Goal: Task Accomplishment & Management: Use online tool/utility

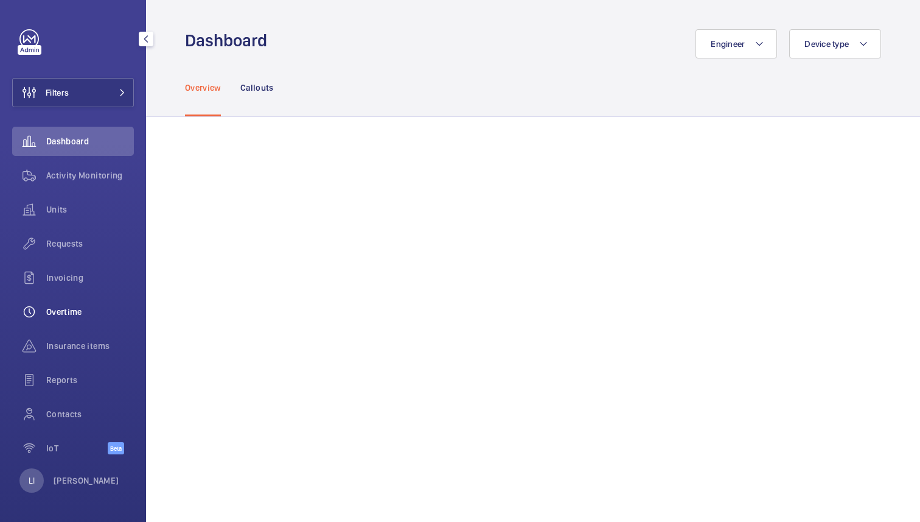
click at [77, 314] on span "Overtime" at bounding box center [90, 311] width 88 height 12
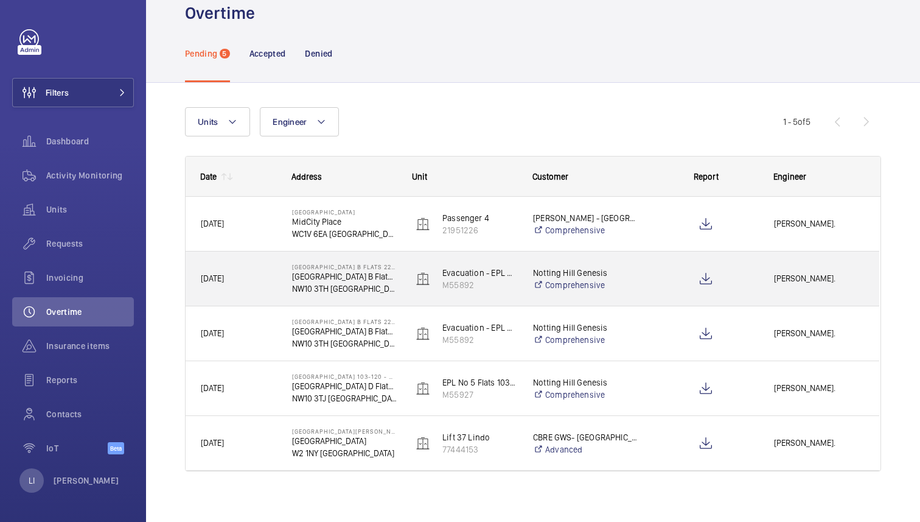
scroll to position [29, 0]
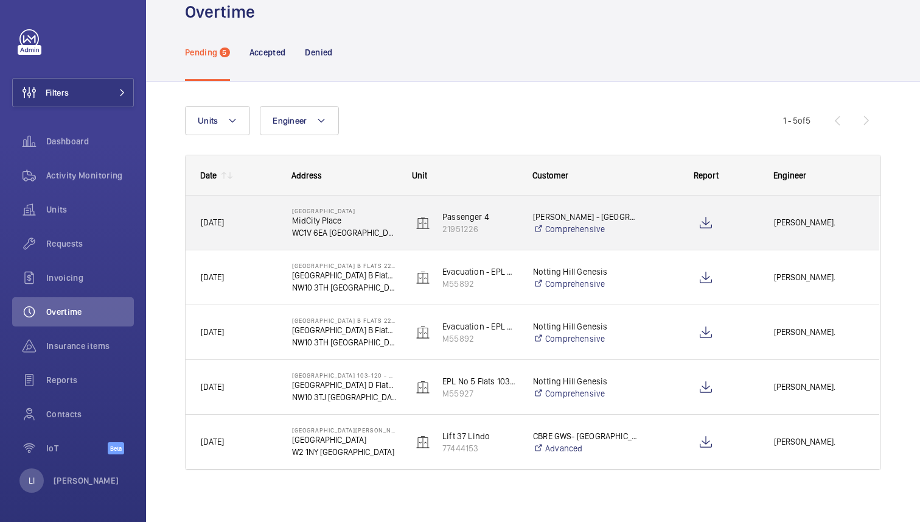
click at [651, 223] on div at bounding box center [698, 222] width 119 height 55
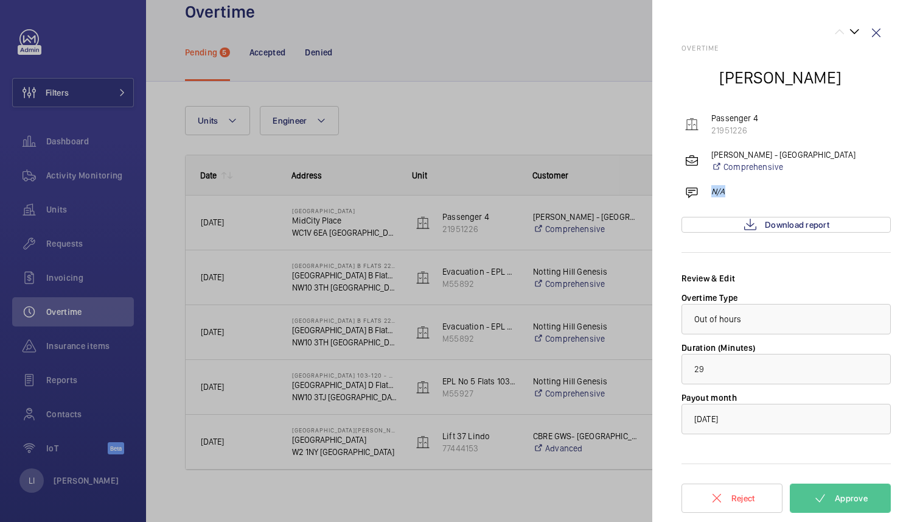
drag, startPoint x: 730, startPoint y: 189, endPoint x: 706, endPoint y: 189, distance: 23.1
click at [706, 189] on div "N/A" at bounding box center [788, 194] width 206 height 19
click at [879, 33] on wm-front-icon-button at bounding box center [876, 32] width 29 height 29
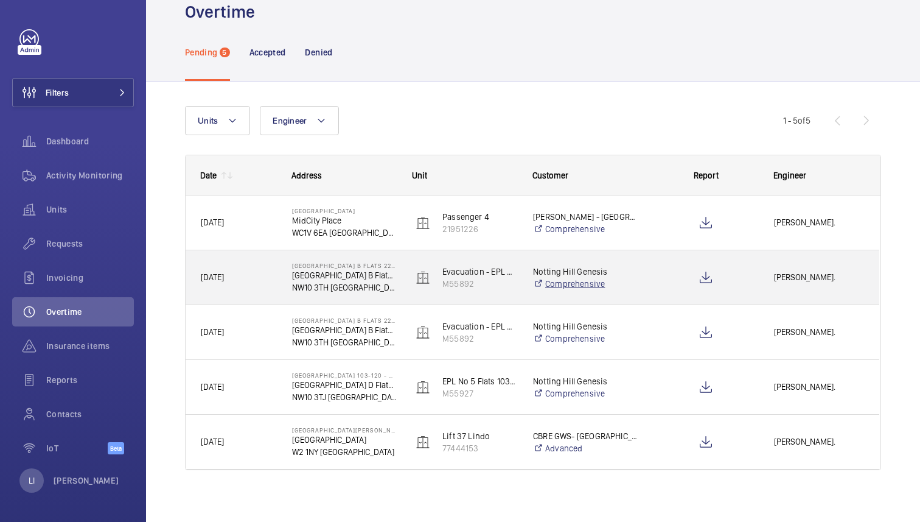
click at [633, 287] on link "Comprehensive" at bounding box center [585, 283] width 105 height 12
click at [262, 288] on div "[DATE]" at bounding box center [231, 277] width 90 height 38
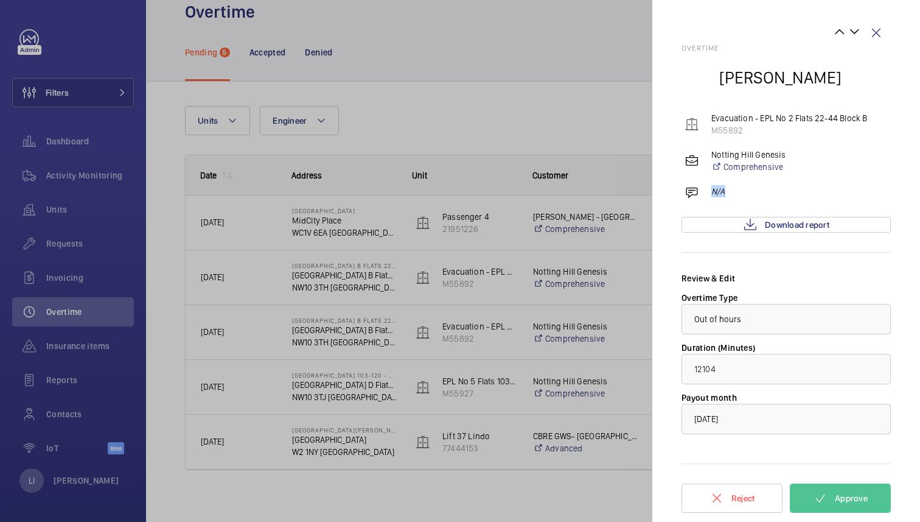
drag, startPoint x: 711, startPoint y: 188, endPoint x: 742, endPoint y: 188, distance: 31.0
click at [742, 188] on div "N/A" at bounding box center [788, 194] width 206 height 19
click at [361, 450] on div at bounding box center [460, 261] width 920 height 522
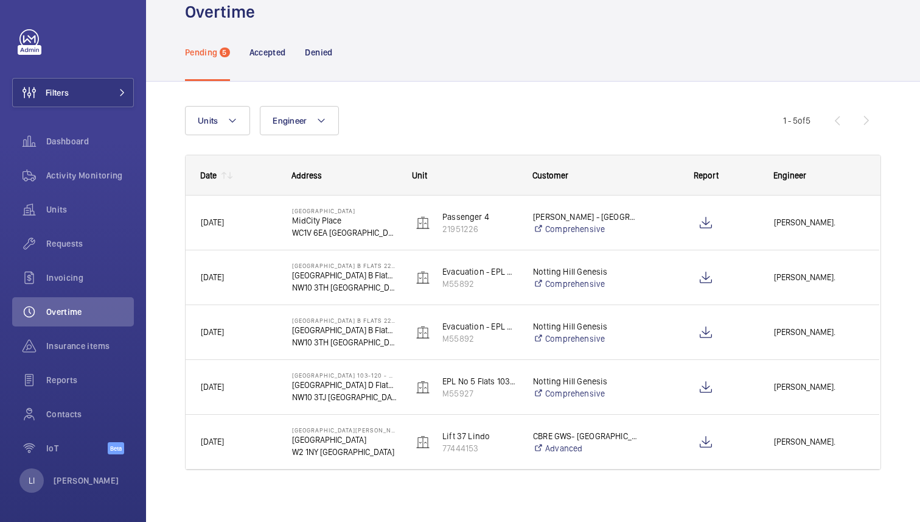
click at [361, 442] on mat-sidenav-container "Filters Dashboard Activity Monitoring Units Requests Invoicing Overtime Insuran…" at bounding box center [460, 261] width 920 height 522
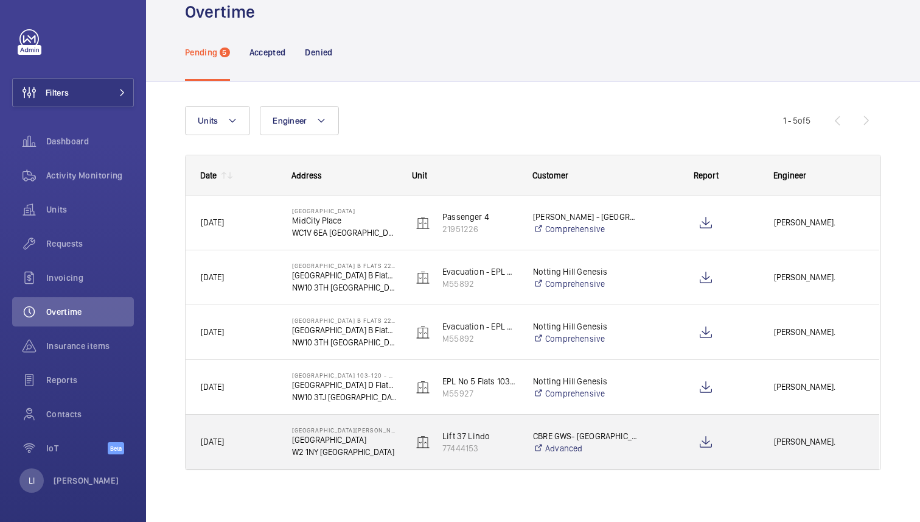
click at [361, 442] on p "[GEOGRAPHIC_DATA]" at bounding box center [344, 439] width 105 height 12
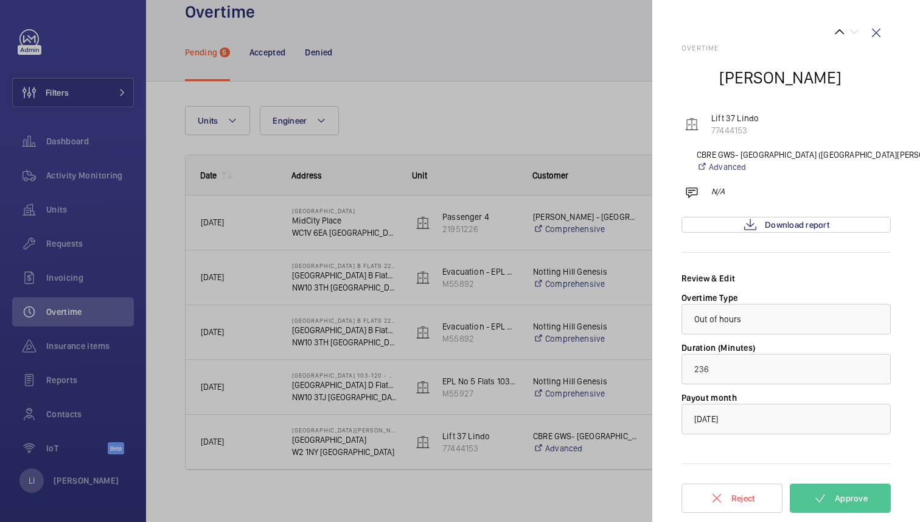
click at [365, 215] on div at bounding box center [460, 261] width 920 height 522
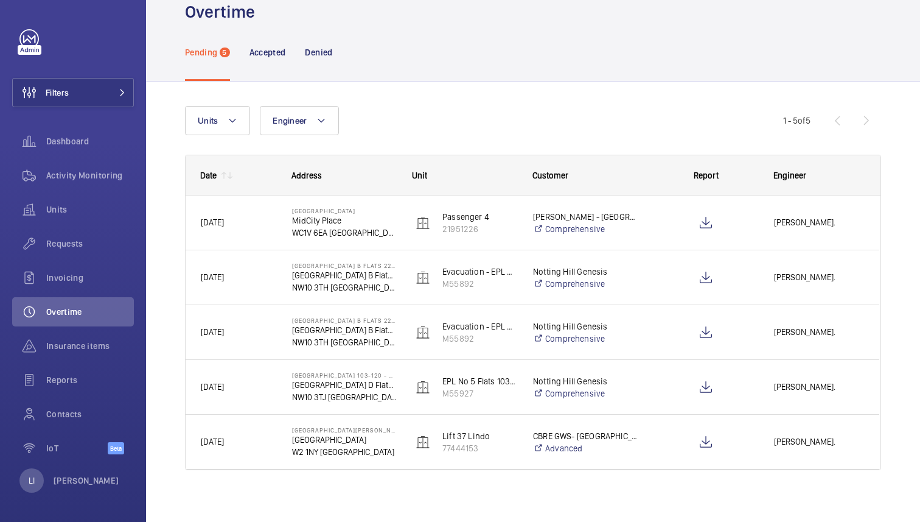
click at [346, 216] on mat-sidenav-container "Filters Dashboard Activity Monitoring Units Requests Invoicing Overtime Insuran…" at bounding box center [460, 261] width 920 height 522
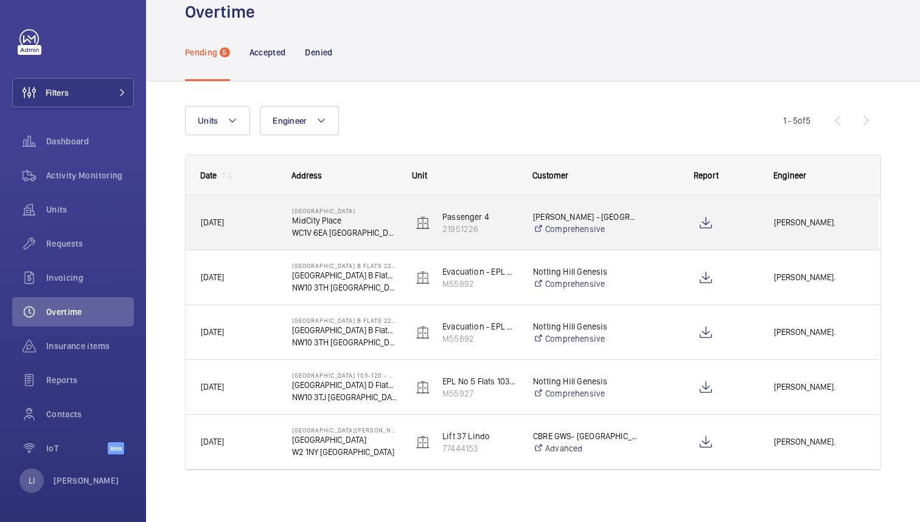
click at [346, 216] on p "MidCity Place" at bounding box center [344, 220] width 105 height 12
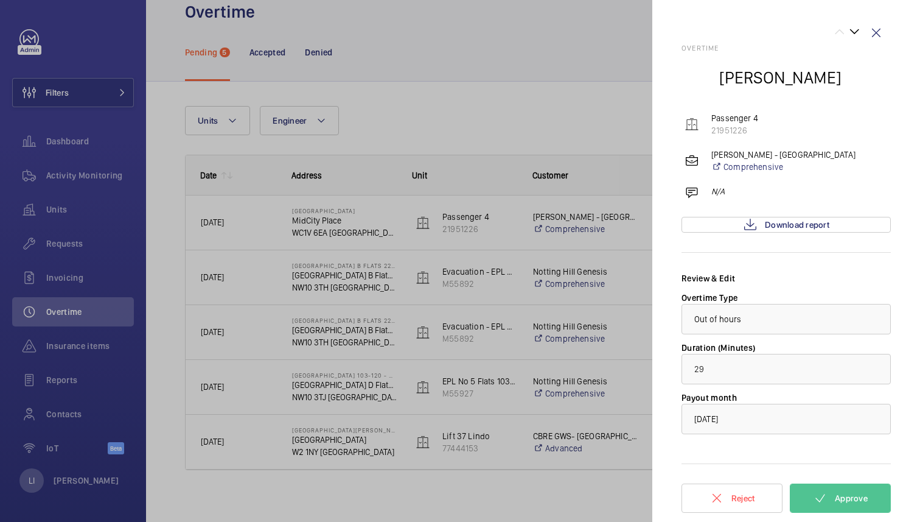
click at [145, 204] on div at bounding box center [460, 261] width 920 height 522
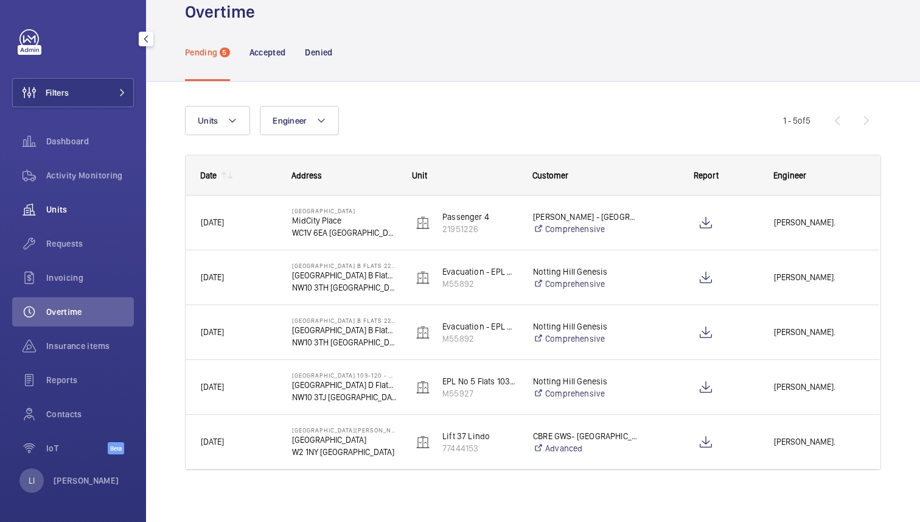
click at [75, 201] on div "Units" at bounding box center [73, 209] width 122 height 29
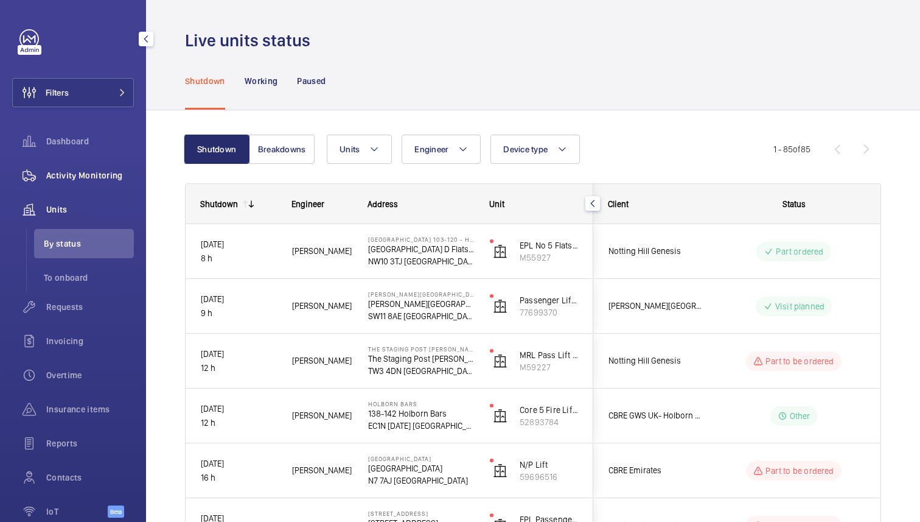
click at [79, 180] on span "Activity Monitoring" at bounding box center [90, 175] width 88 height 12
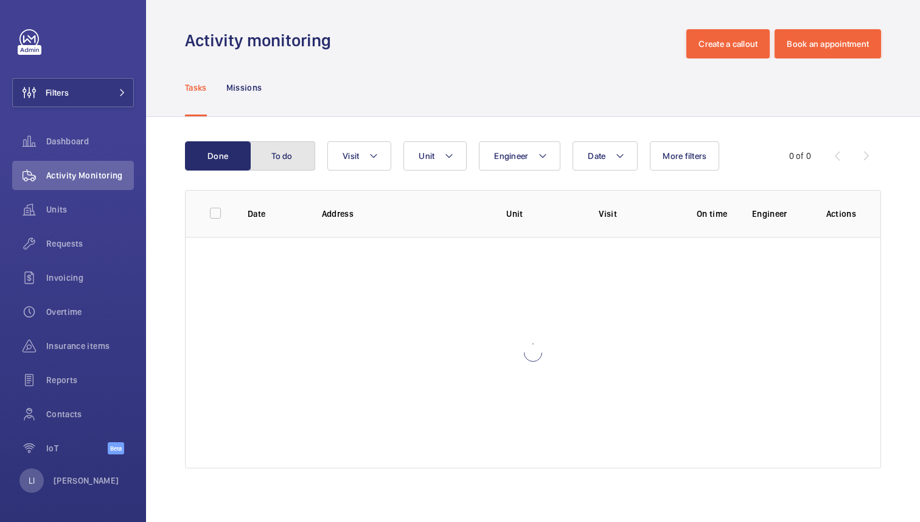
click at [285, 158] on button "To do" at bounding box center [282, 155] width 66 height 29
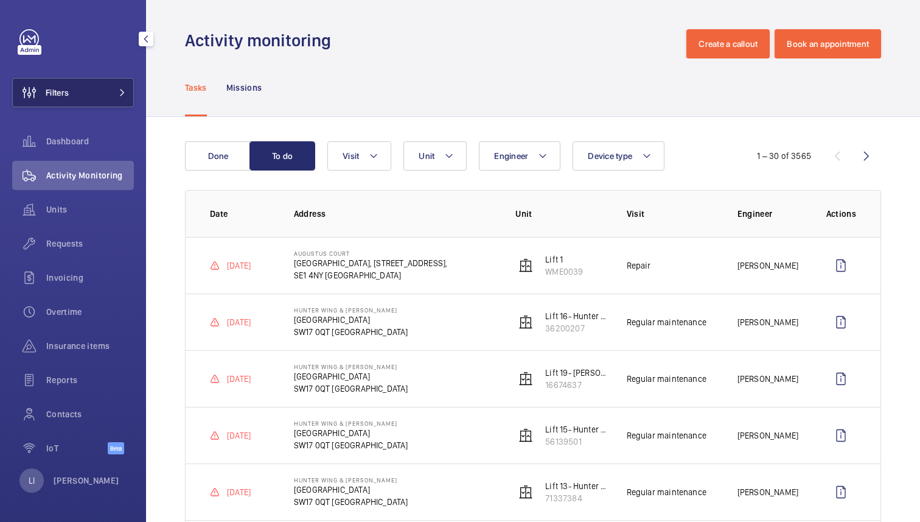
click at [88, 87] on button "Filters" at bounding box center [73, 92] width 122 height 29
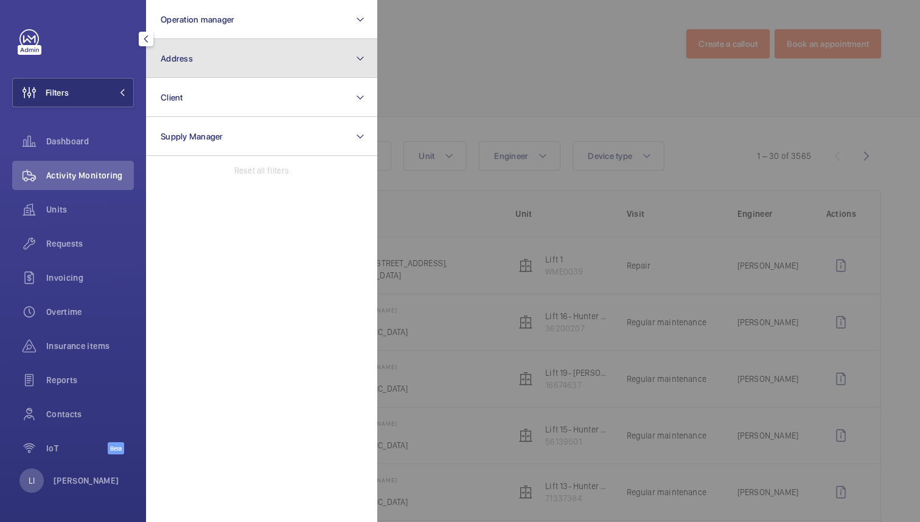
click at [239, 48] on button "Address" at bounding box center [261, 58] width 231 height 39
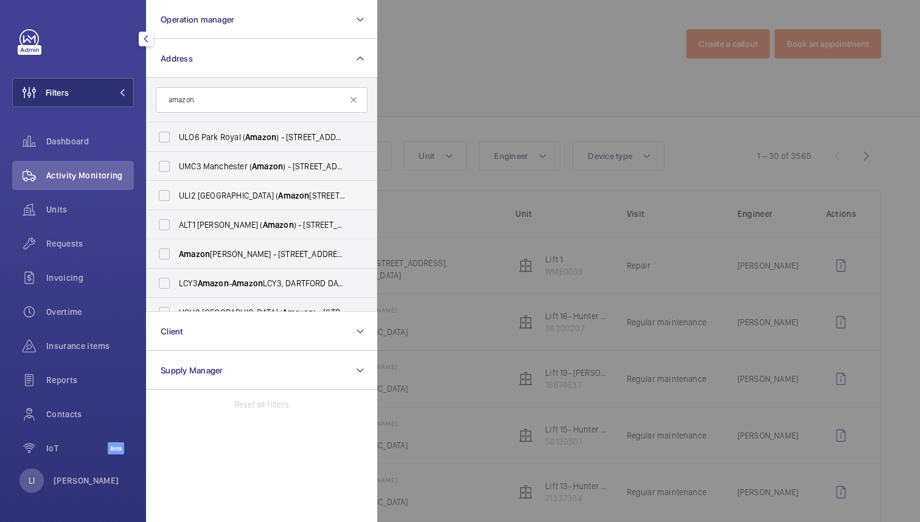
type input "amazon"
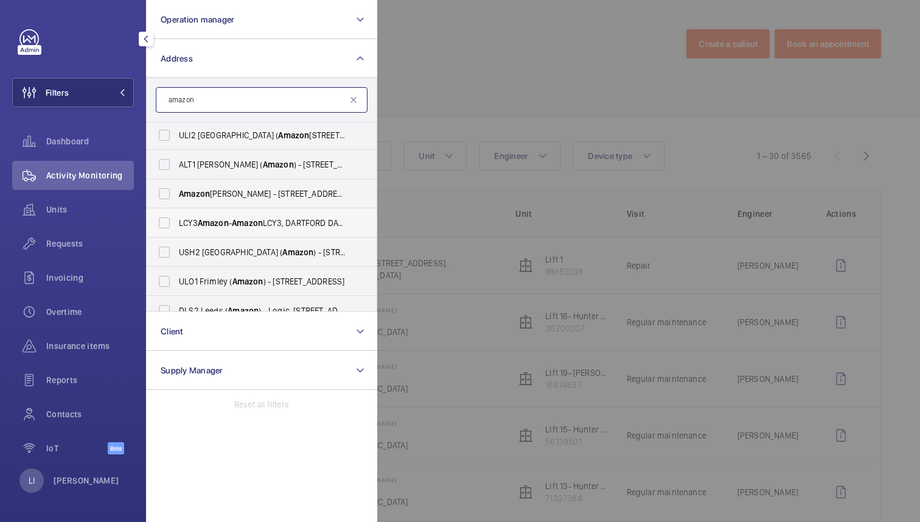
scroll to position [62, 0]
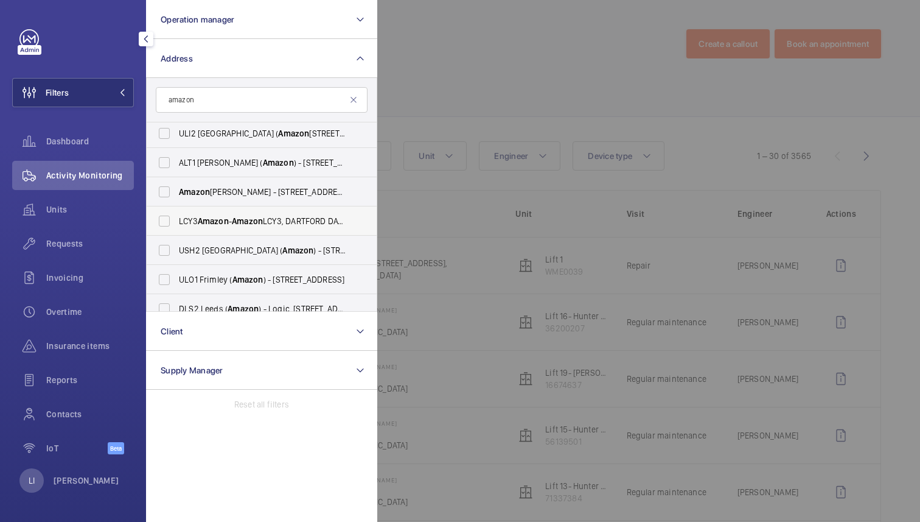
click at [263, 220] on span "Amazon" at bounding box center [247, 221] width 31 height 10
click at [176, 220] on input "LCY3 Amazon - Amazon LCY3, DARTFORD DA1 5PZ" at bounding box center [164, 221] width 24 height 24
checkbox input "true"
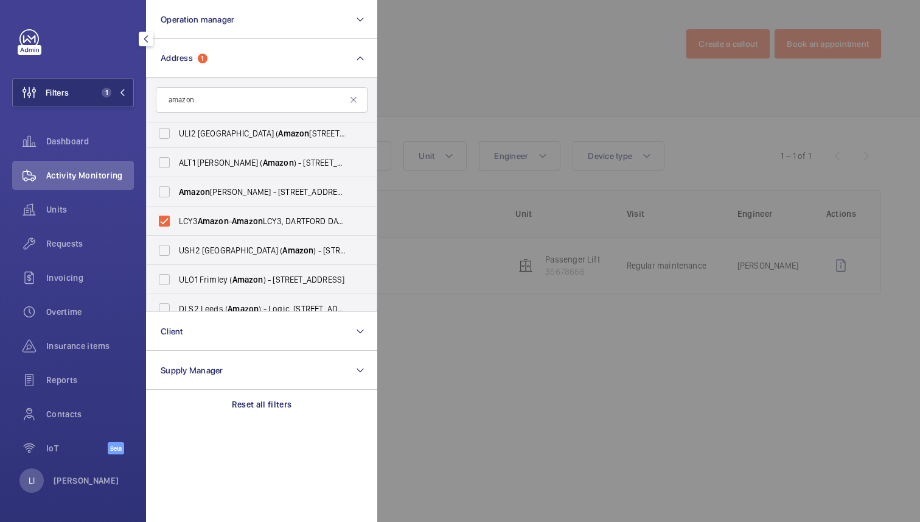
click at [478, 64] on div at bounding box center [837, 261] width 920 height 522
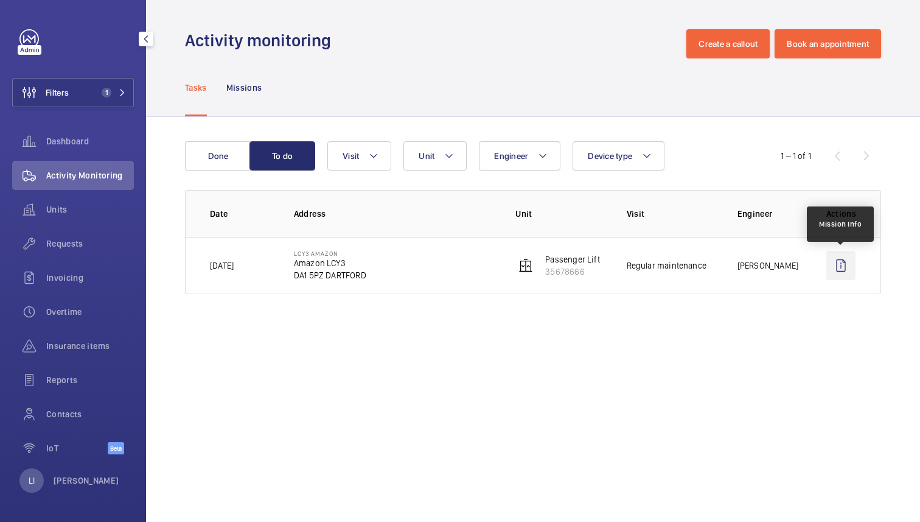
click at [845, 264] on wm-front-icon-button at bounding box center [840, 265] width 29 height 29
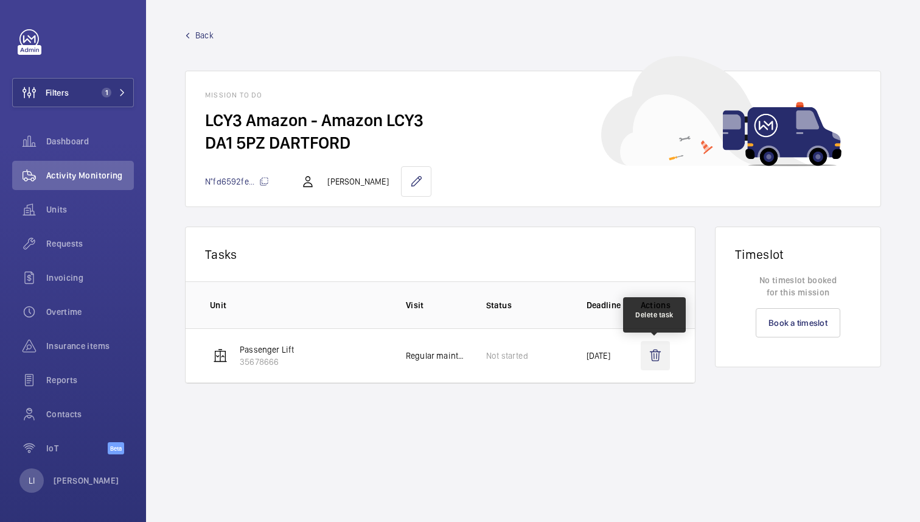
click at [657, 354] on wm-front-icon-button at bounding box center [655, 355] width 29 height 29
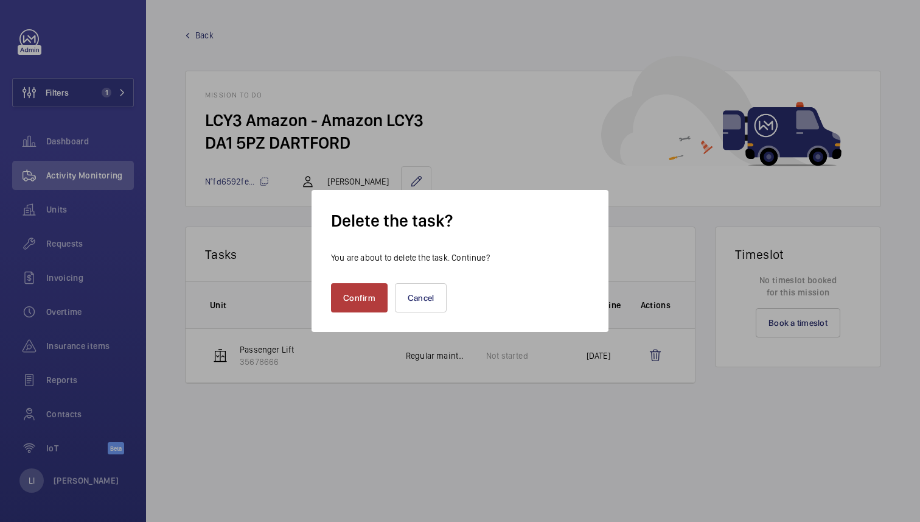
click at [373, 301] on button "Confirm" at bounding box center [359, 297] width 57 height 29
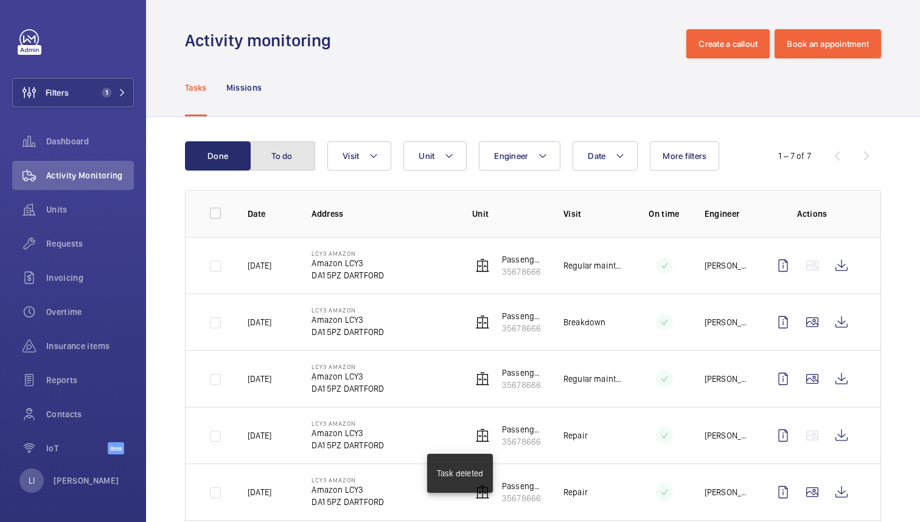
click at [283, 155] on button "To do" at bounding box center [282, 155] width 66 height 29
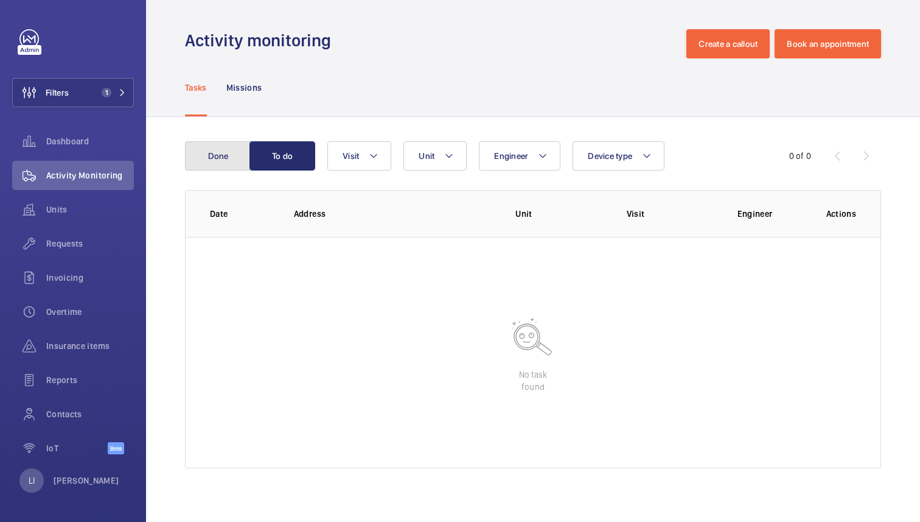
click at [232, 155] on button "Done" at bounding box center [218, 155] width 66 height 29
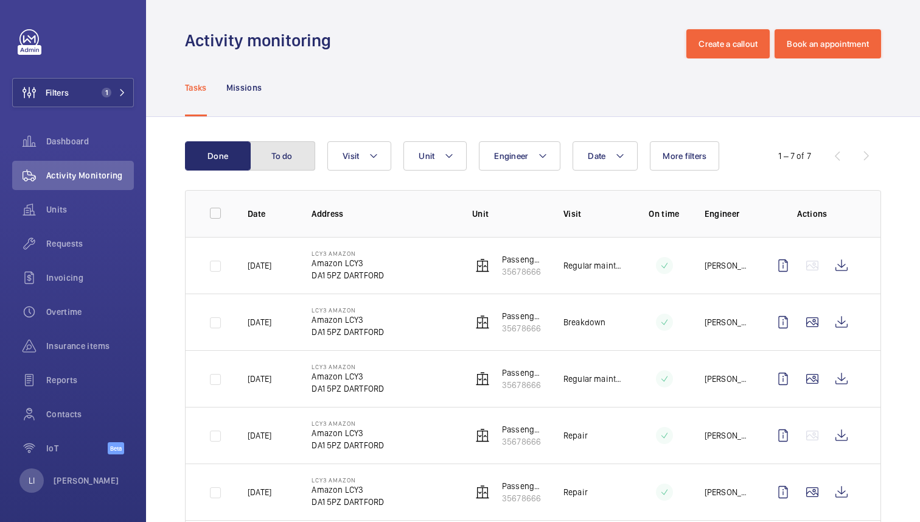
click at [276, 156] on button "To do" at bounding box center [282, 155] width 66 height 29
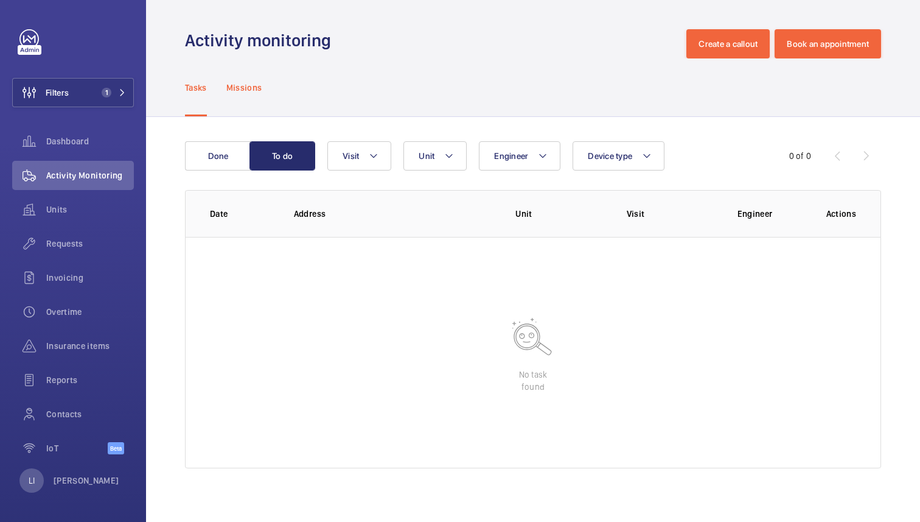
click at [249, 92] on p "Missions" at bounding box center [244, 88] width 36 height 12
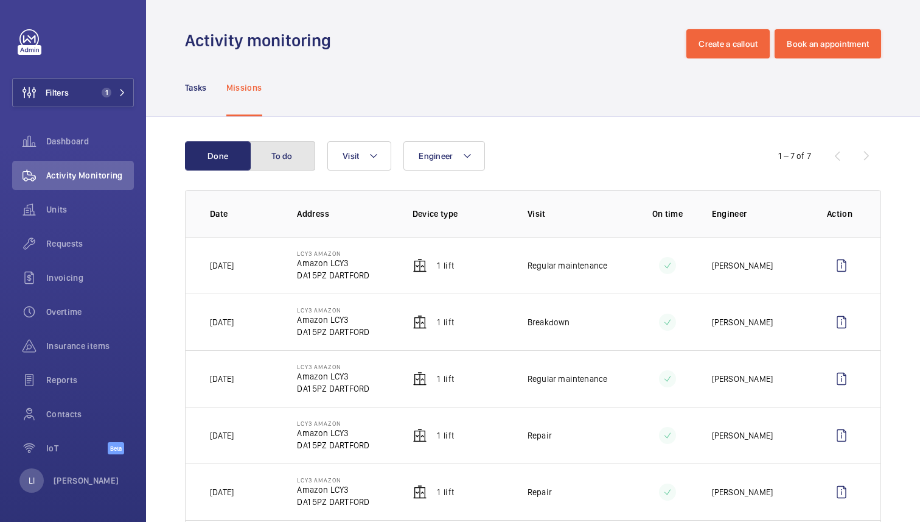
click at [293, 160] on button "To do" at bounding box center [282, 155] width 66 height 29
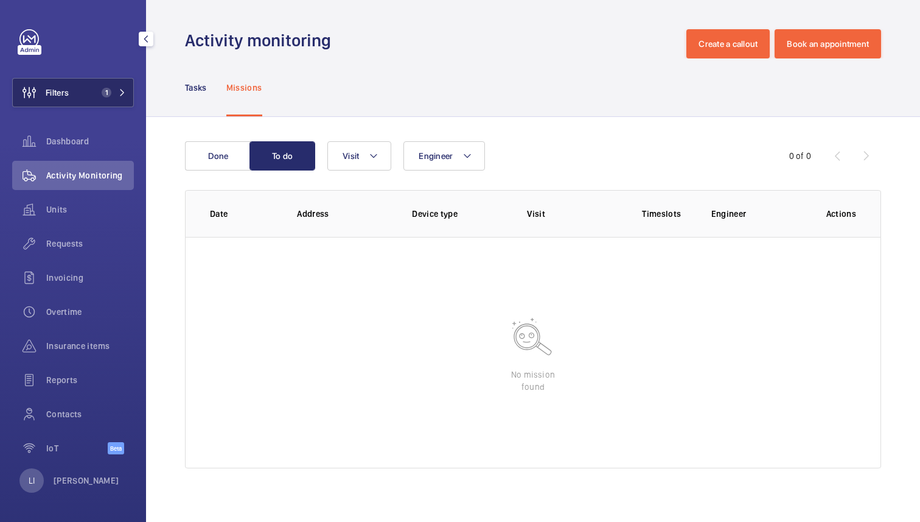
click at [90, 91] on button "Filters 1" at bounding box center [73, 92] width 122 height 29
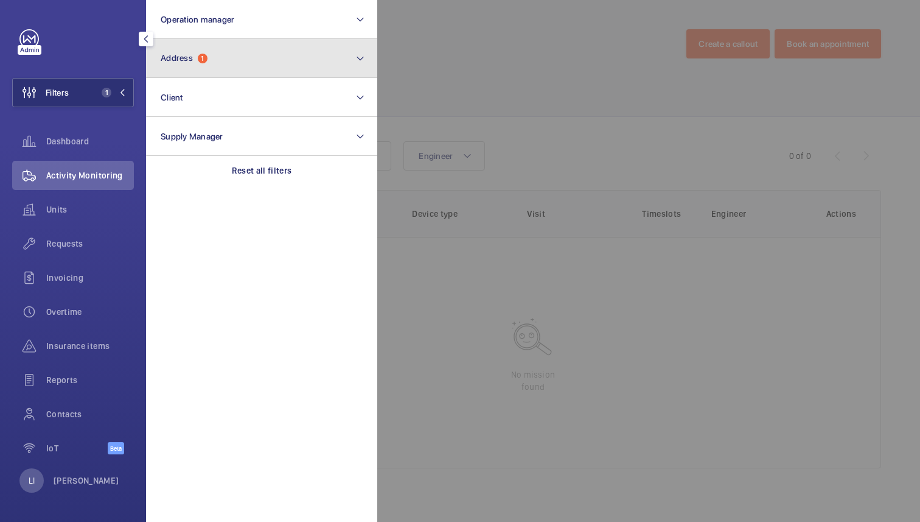
click at [263, 50] on button "Address 1" at bounding box center [261, 58] width 231 height 39
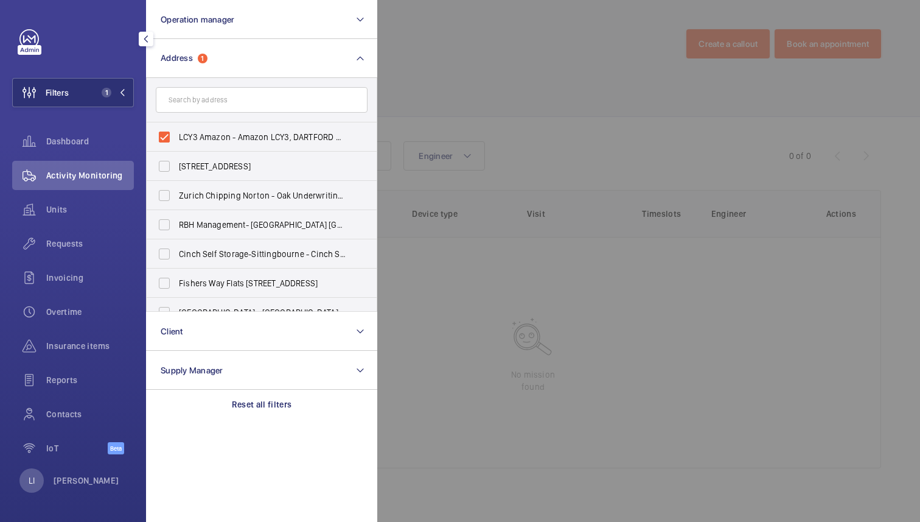
click at [548, 52] on div at bounding box center [837, 261] width 920 height 522
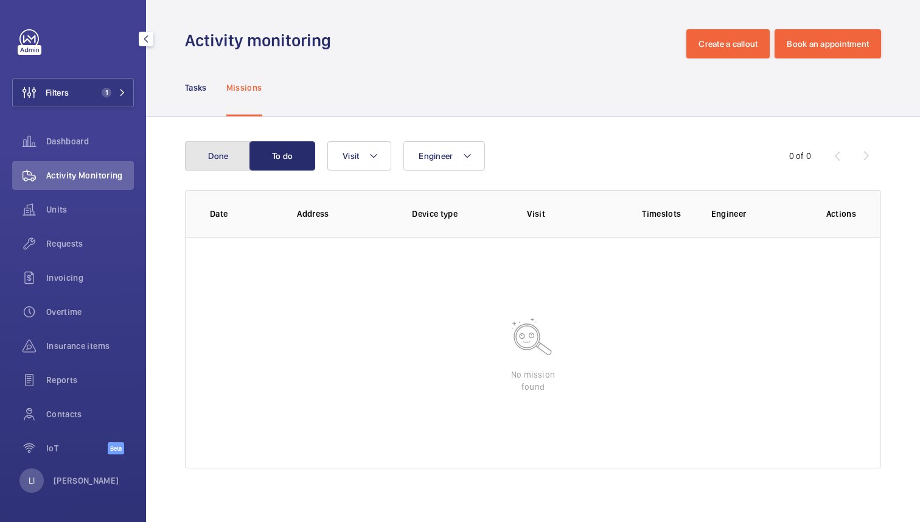
click at [229, 153] on button "Done" at bounding box center [218, 155] width 66 height 29
